Goal: Complete application form

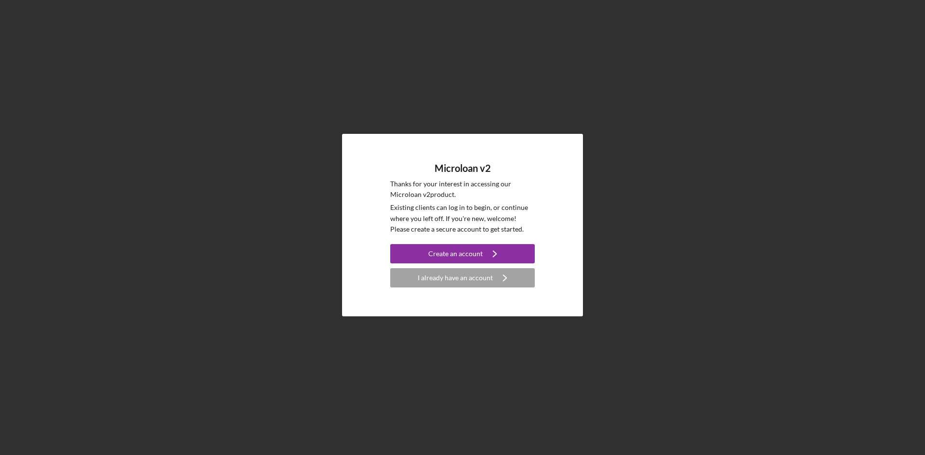
click at [650, 270] on div "Microloan v2 Thanks for your interest in accessing our Microloan v2 product. Ex…" at bounding box center [462, 225] width 915 height 450
drag, startPoint x: 501, startPoint y: 165, endPoint x: 438, endPoint y: 170, distance: 62.8
click at [438, 170] on div "Microloan v2 Thanks for your interest in accessing our Microloan v2 product. Ex…" at bounding box center [462, 225] width 144 height 125
copy h4 "Microloan v2"
